Goal: Transaction & Acquisition: Download file/media

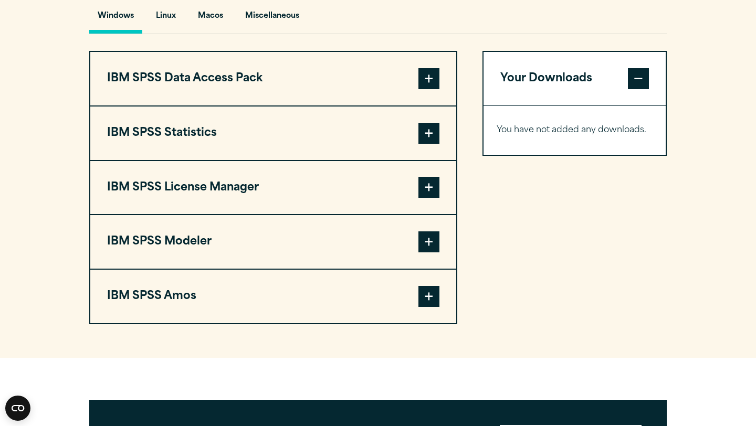
scroll to position [810, 0]
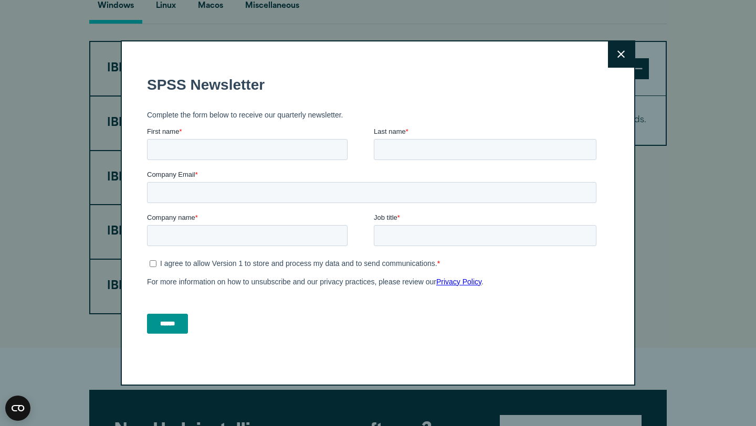
click at [617, 54] on button "Close" at bounding box center [621, 54] width 26 height 26
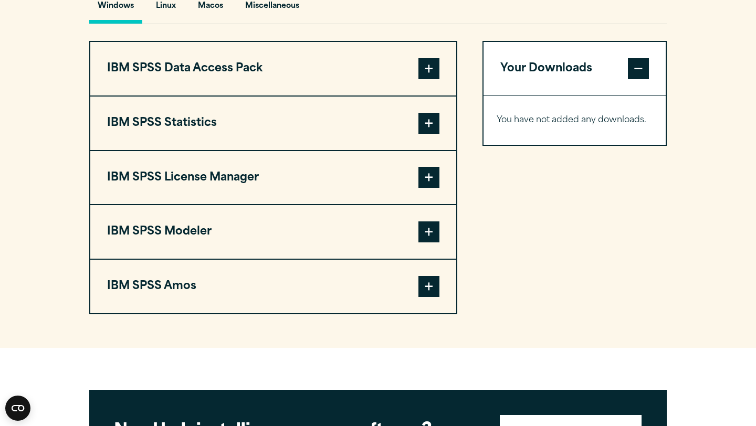
click at [427, 131] on span at bounding box center [429, 123] width 21 height 21
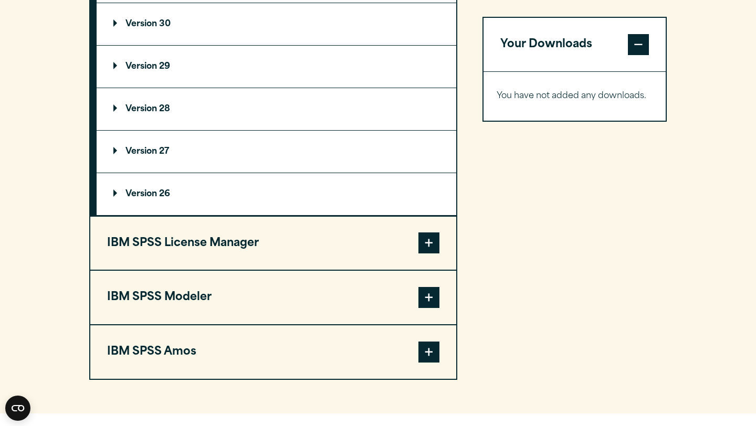
scroll to position [1003, 0]
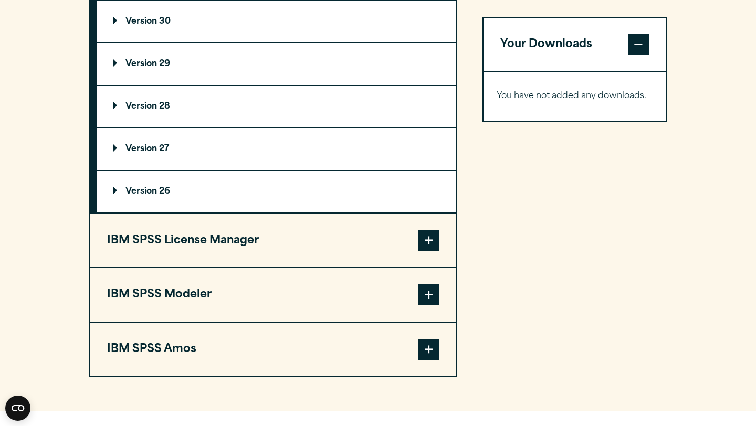
click at [434, 247] on span at bounding box center [429, 240] width 21 height 21
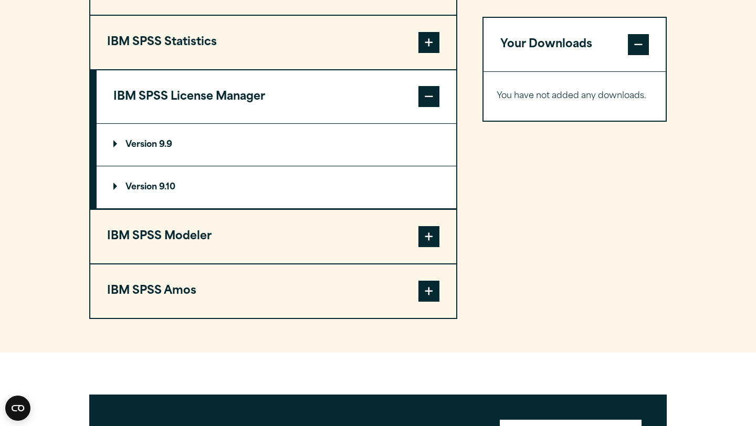
scroll to position [754, 0]
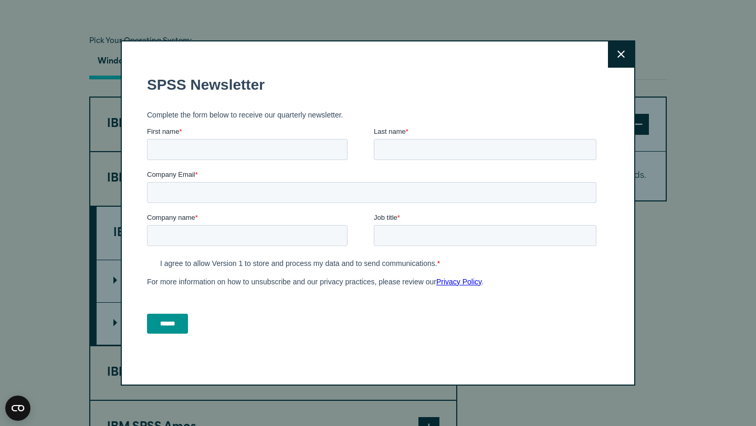
click at [432, 122] on fieldset "Complete the form below to receive our quarterly newsletter." at bounding box center [374, 114] width 454 height 23
click at [618, 58] on icon at bounding box center [621, 54] width 7 height 8
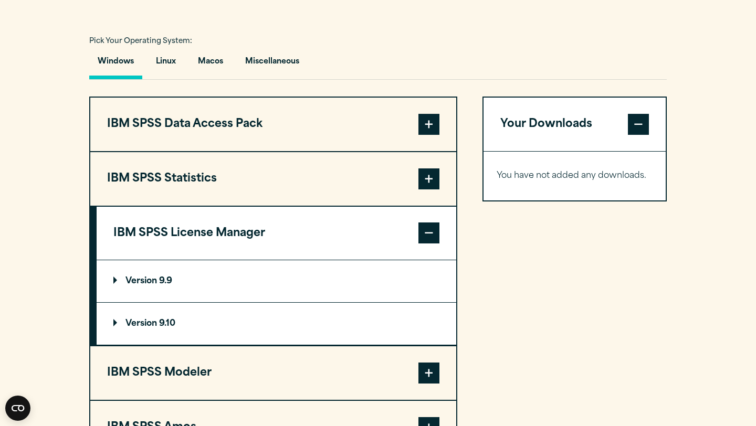
click at [321, 198] on input "First name *" at bounding box center [247, 207] width 201 height 21
click at [428, 176] on span at bounding box center [429, 179] width 21 height 21
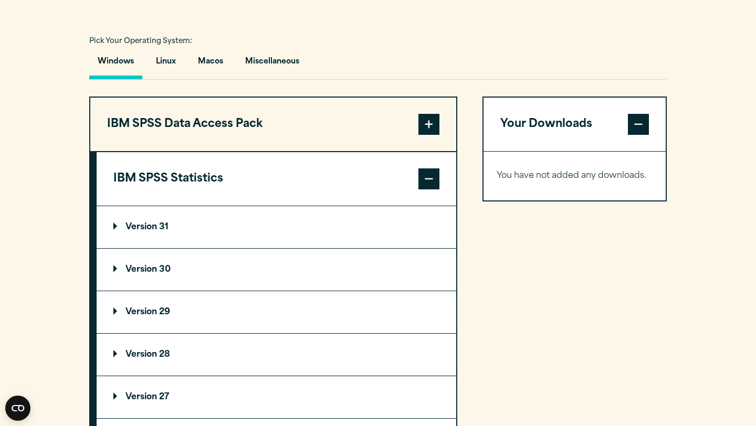
click at [148, 317] on p "Version 29" at bounding box center [141, 312] width 57 height 8
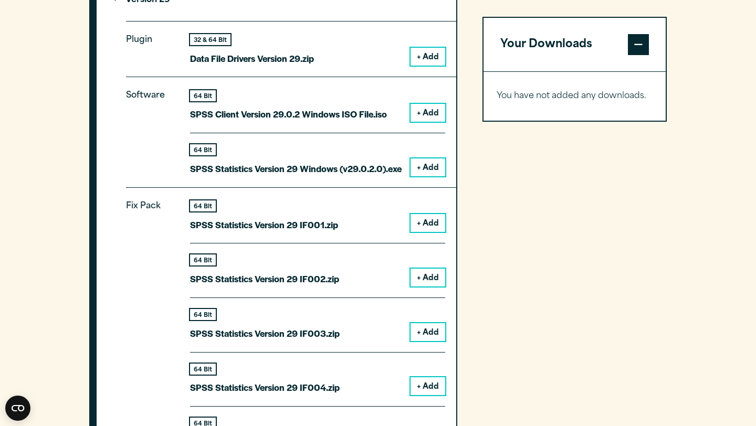
scroll to position [1025, 0]
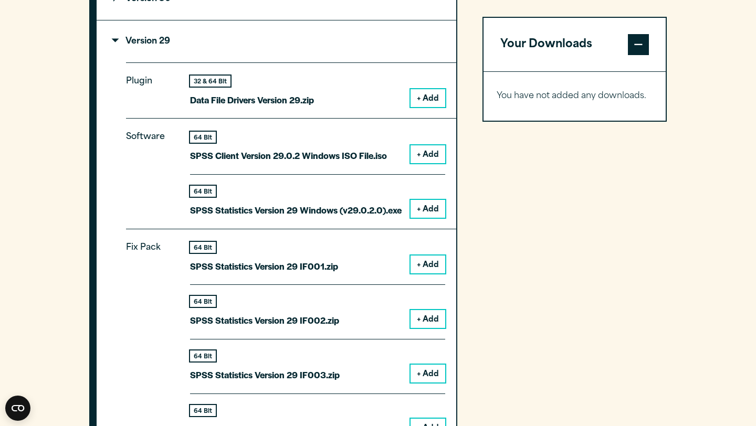
click at [428, 163] on button "+ Add" at bounding box center [428, 154] width 35 height 18
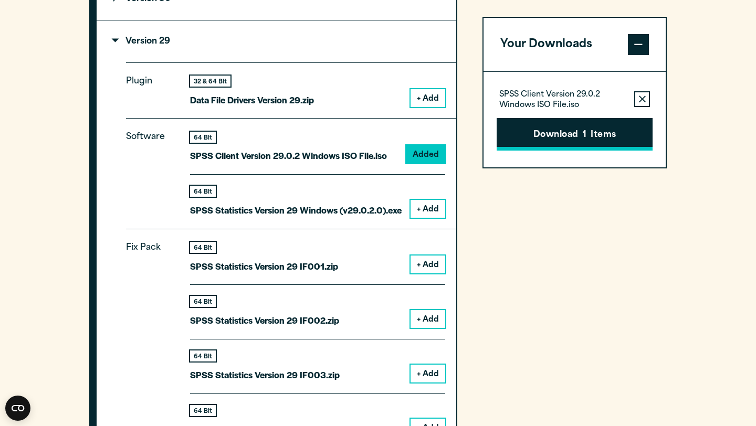
click at [533, 144] on button "Download 1 Items" at bounding box center [575, 134] width 156 height 33
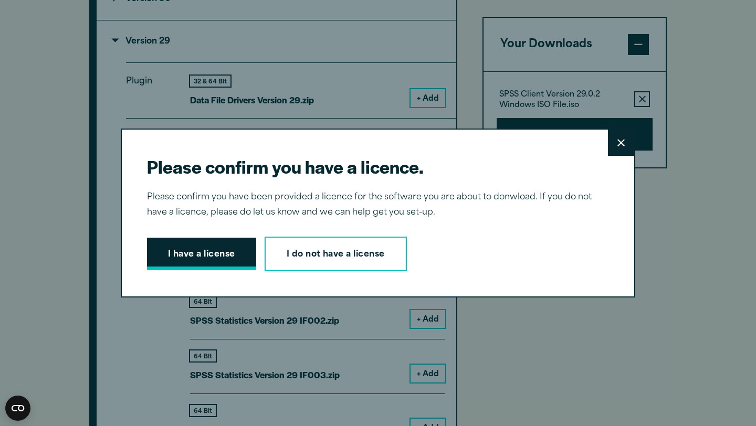
click at [241, 258] on button "I have a license" at bounding box center [201, 254] width 109 height 33
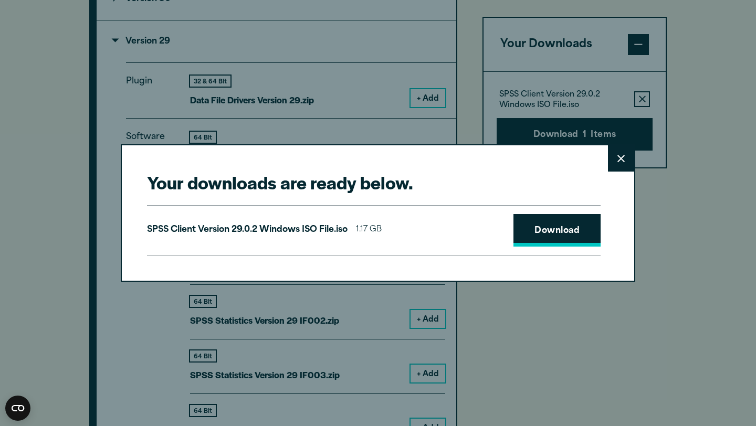
click at [535, 241] on link "Download" at bounding box center [557, 230] width 87 height 33
click at [623, 162] on icon at bounding box center [621, 159] width 7 height 8
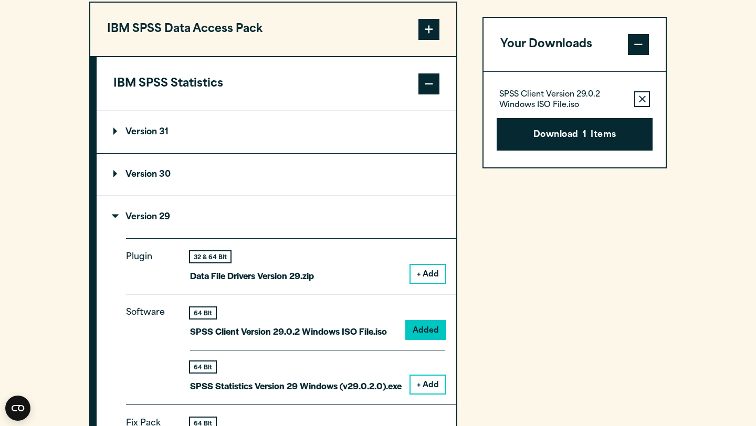
scroll to position [806, 0]
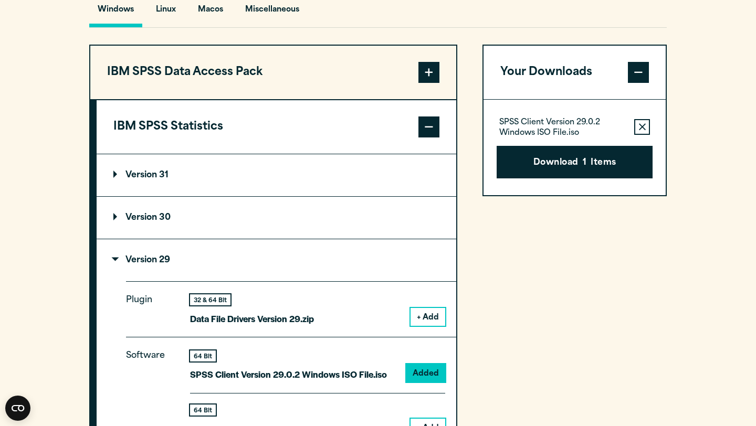
click at [430, 67] on span at bounding box center [429, 72] width 21 height 21
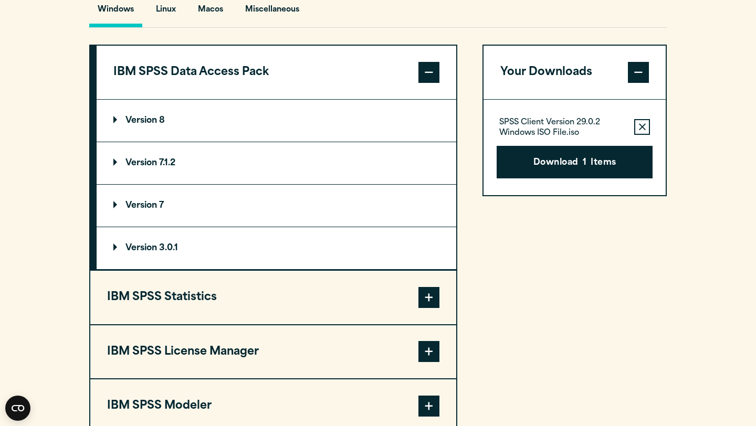
click at [430, 67] on span at bounding box center [429, 72] width 21 height 21
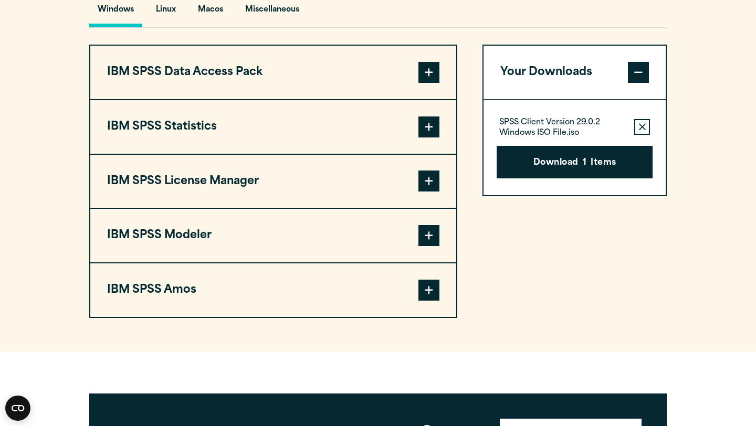
click at [321, 148] on button "IBM SPSS Statistics" at bounding box center [273, 127] width 366 height 54
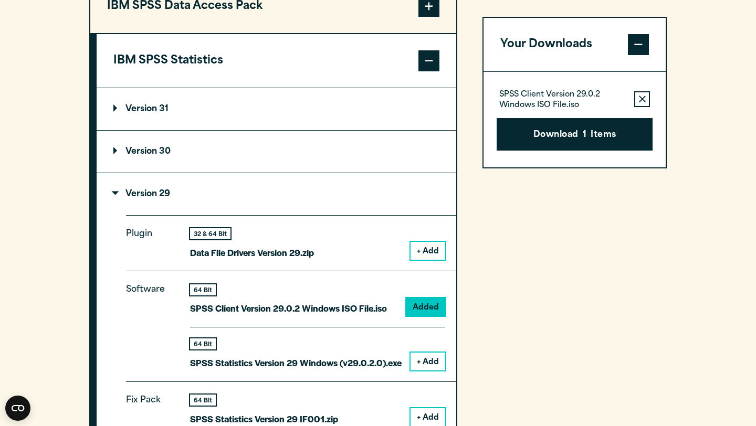
scroll to position [873, 0]
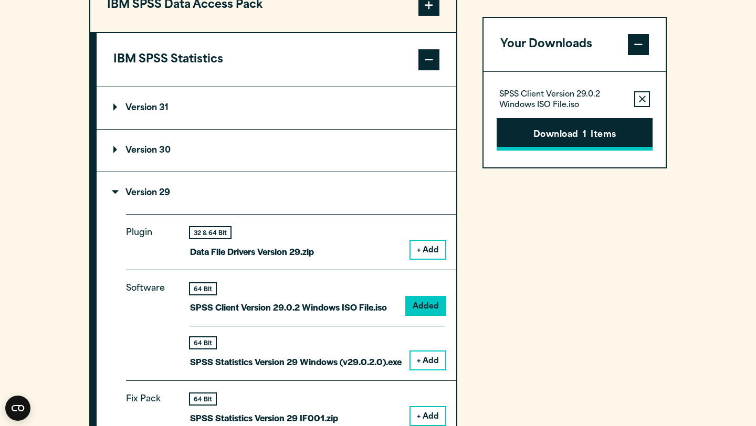
click at [562, 127] on button "Download 1 Items" at bounding box center [575, 134] width 156 height 33
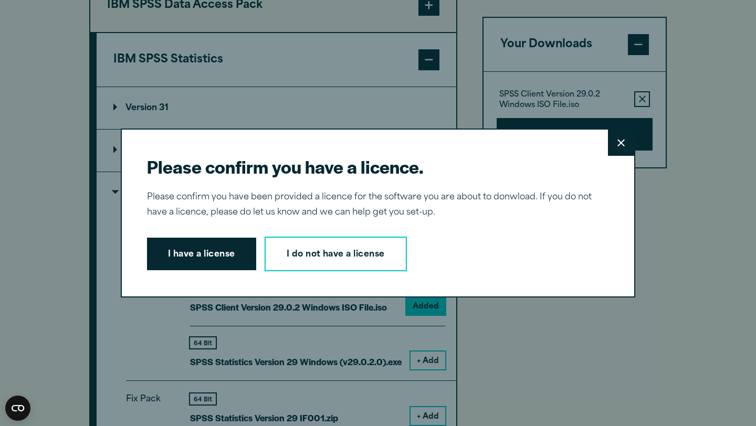
click at [217, 274] on div "Please confirm you have a licence. Close Please confirm you have been provided …" at bounding box center [378, 213] width 515 height 169
click at [217, 263] on button "I have a license" at bounding box center [201, 254] width 109 height 33
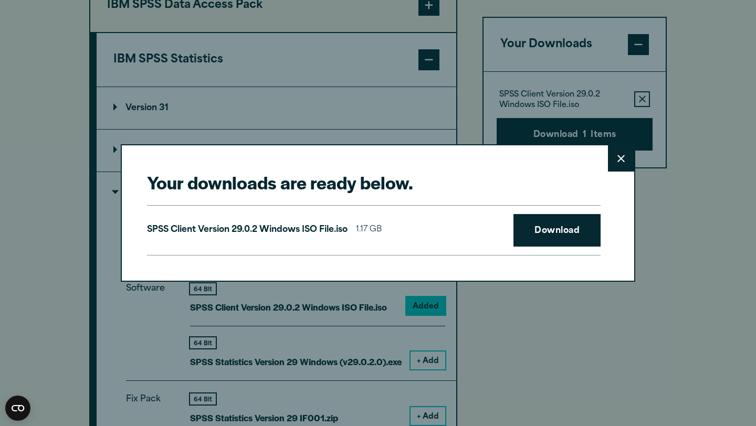
click at [623, 158] on icon at bounding box center [621, 159] width 7 height 8
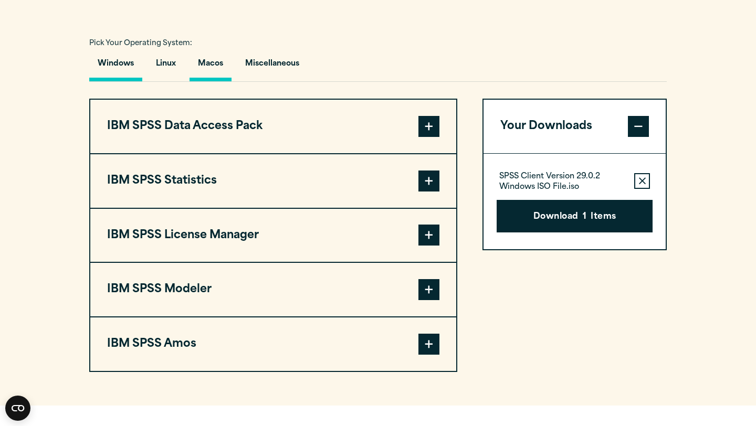
scroll to position [745, 0]
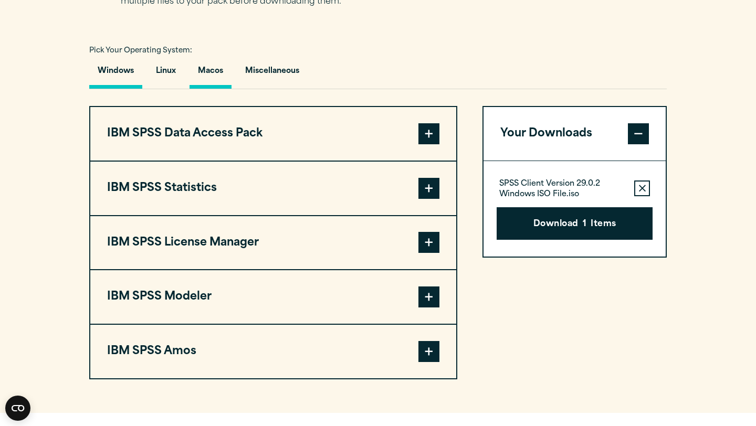
click at [201, 80] on button "Macos" at bounding box center [211, 74] width 42 height 30
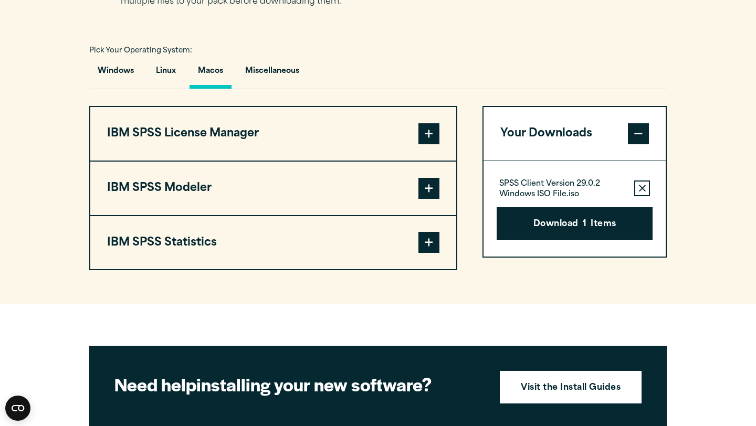
click at [216, 72] on button "Macos" at bounding box center [211, 74] width 42 height 30
click at [263, 72] on button "Miscellaneous" at bounding box center [272, 74] width 71 height 30
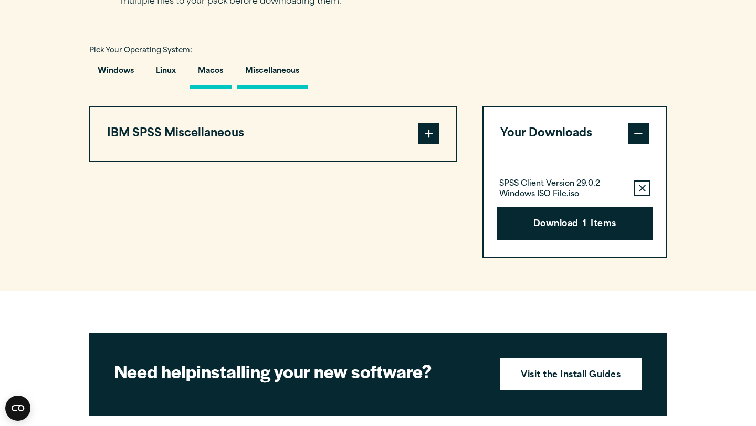
click at [197, 77] on button "Macos" at bounding box center [211, 74] width 42 height 30
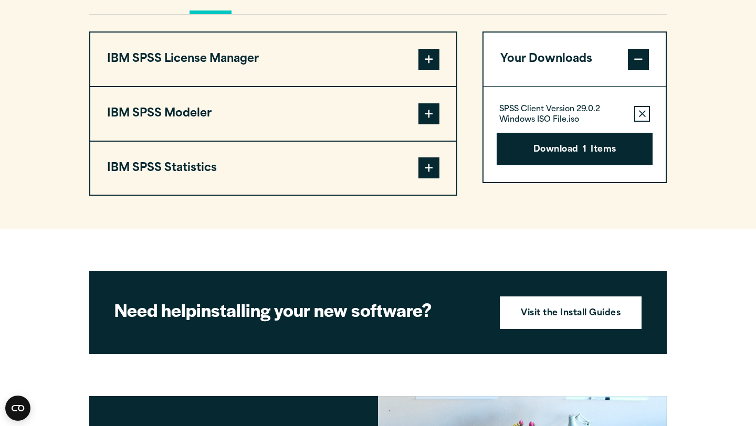
scroll to position [828, 0]
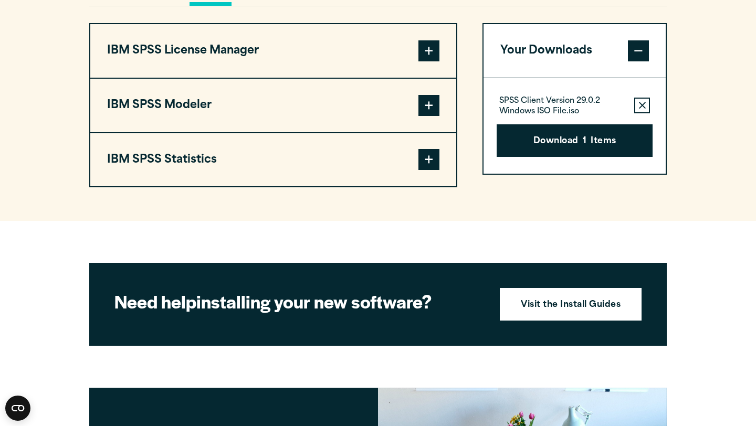
click at [230, 154] on button "IBM SPSS Statistics" at bounding box center [273, 160] width 366 height 54
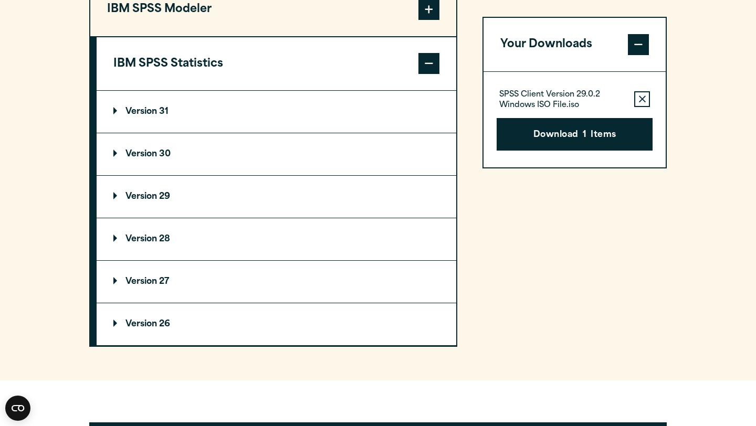
scroll to position [933, 0]
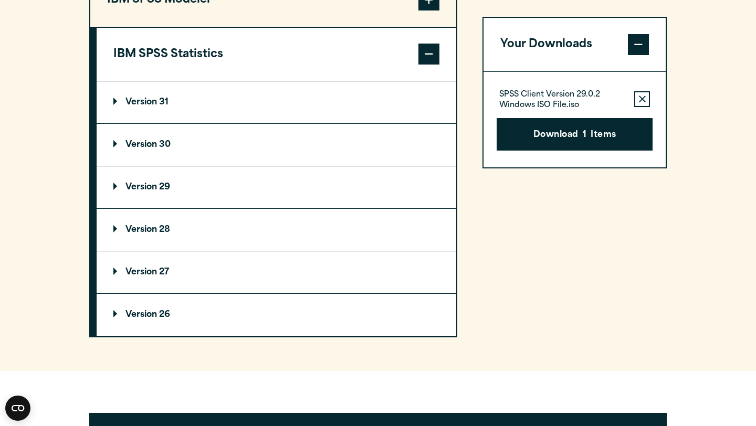
click at [230, 154] on summary "Version 30" at bounding box center [277, 145] width 360 height 42
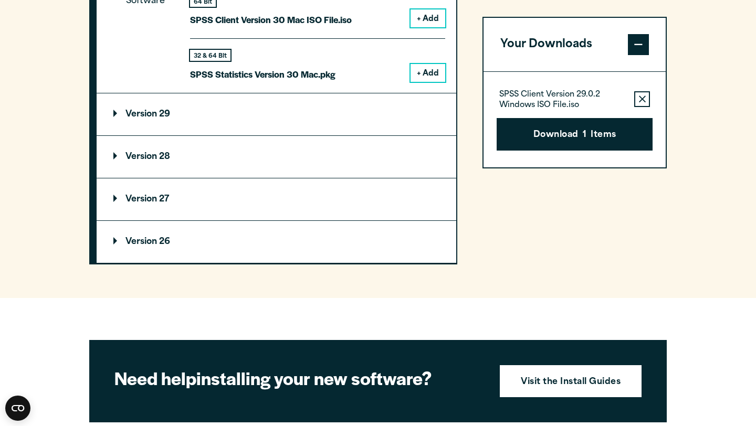
scroll to position [1130, 0]
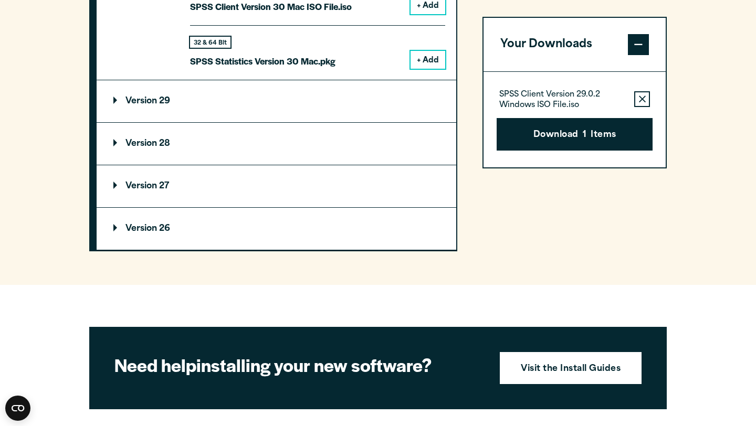
click at [239, 113] on summary "Version 29" at bounding box center [277, 101] width 360 height 42
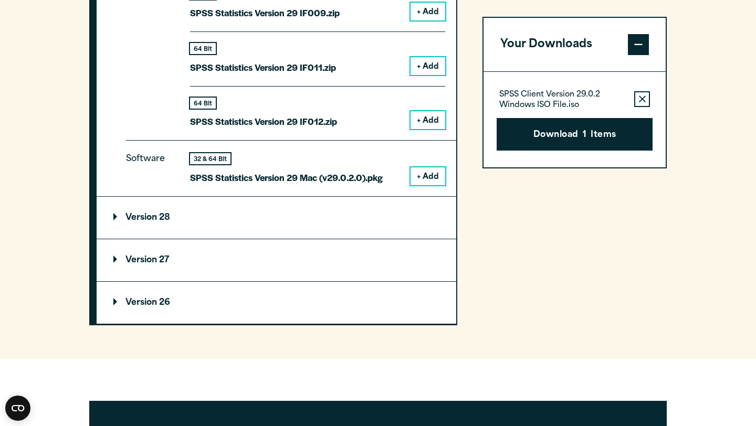
scroll to position [1624, 0]
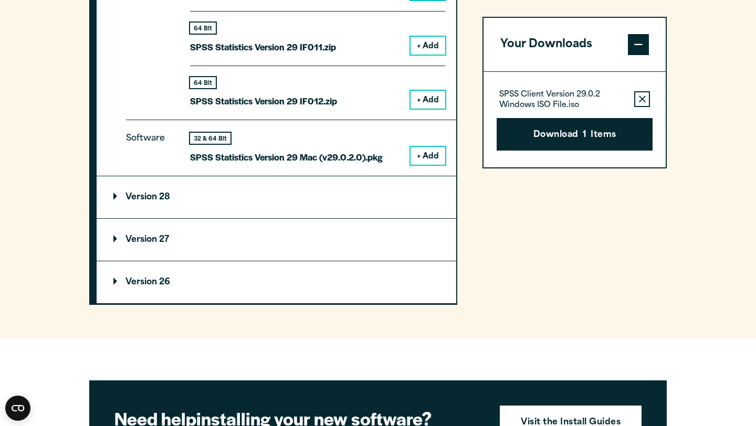
click at [437, 153] on button "+ Add" at bounding box center [428, 156] width 35 height 18
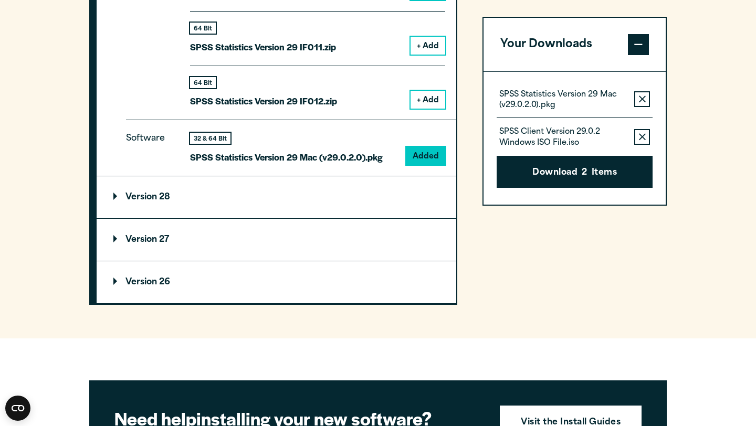
click at [641, 131] on button "Remove this item from your software download list" at bounding box center [642, 137] width 16 height 16
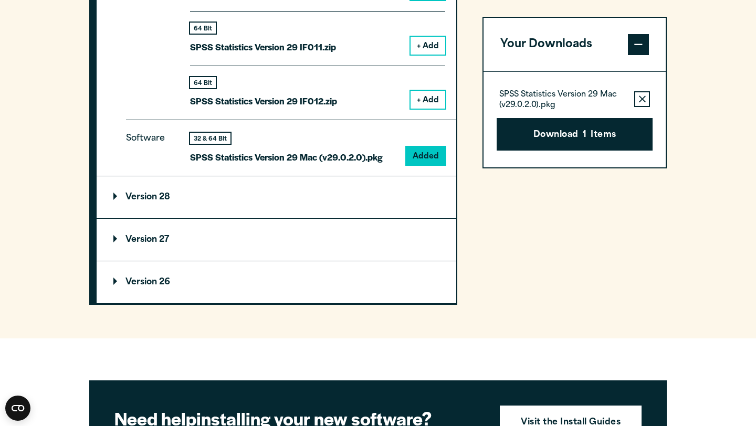
click at [639, 111] on div "Download 1 Items" at bounding box center [575, 130] width 156 height 41
click at [639, 105] on button "Remove this item from your software download list" at bounding box center [642, 99] width 16 height 16
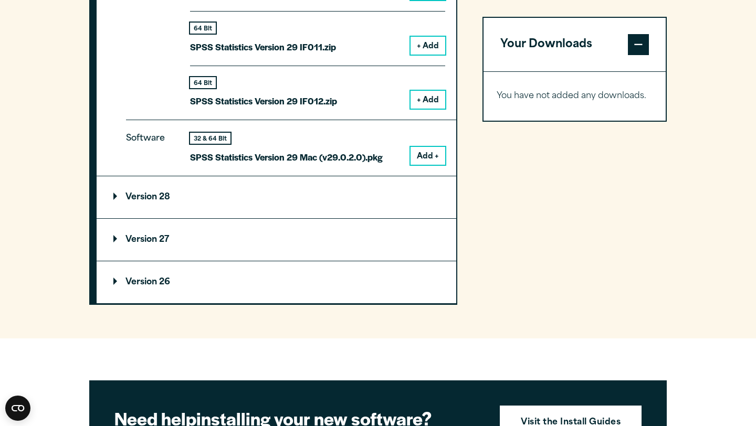
click at [422, 160] on button "Add +" at bounding box center [428, 156] width 35 height 18
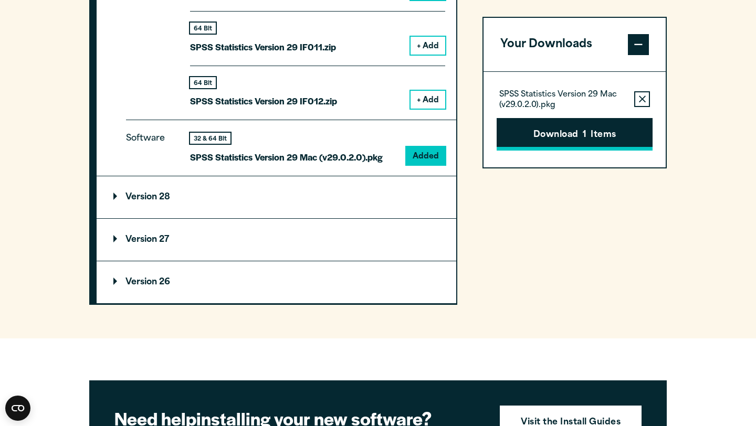
click at [564, 149] on button "Download 1 Items" at bounding box center [575, 134] width 156 height 33
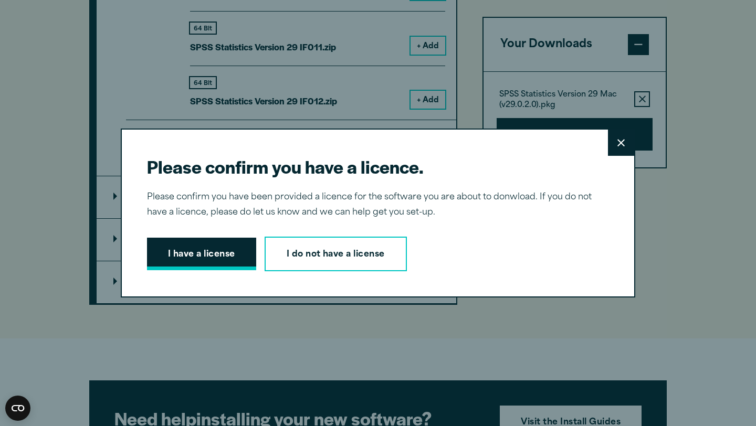
click at [235, 242] on button "I have a license" at bounding box center [201, 254] width 109 height 33
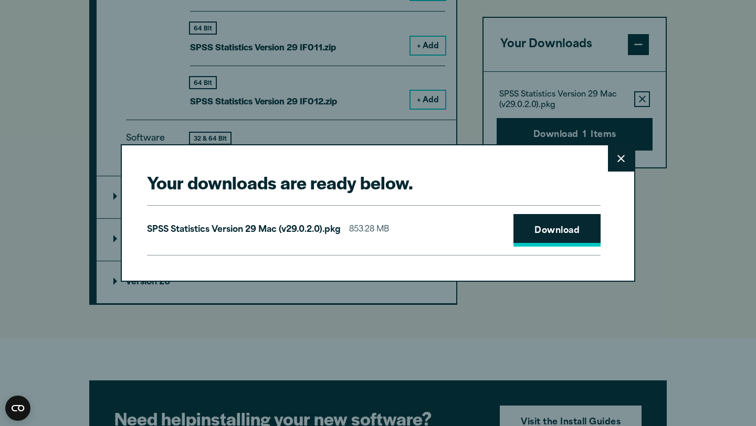
click at [546, 222] on link "Download" at bounding box center [557, 230] width 87 height 33
